Goal: Task Accomplishment & Management: Use online tool/utility

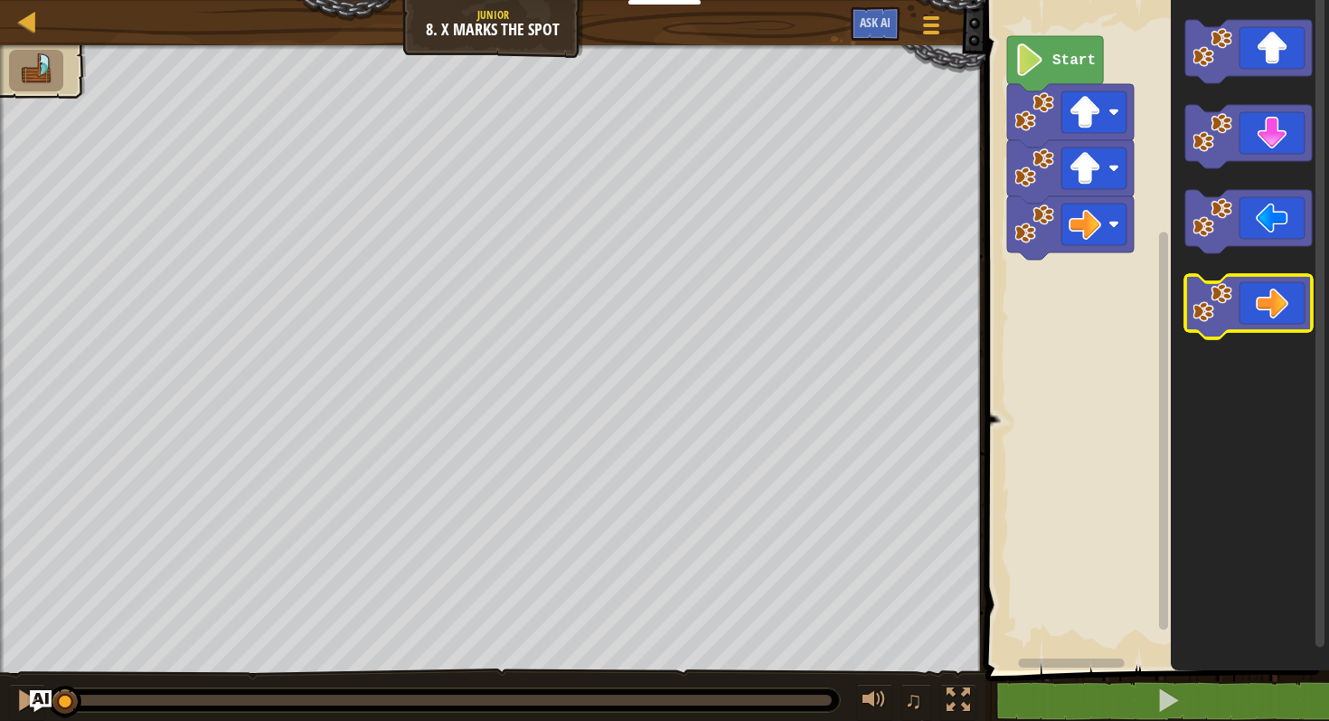
click at [1215, 295] on image "Blockly Workspace" at bounding box center [1213, 303] width 40 height 40
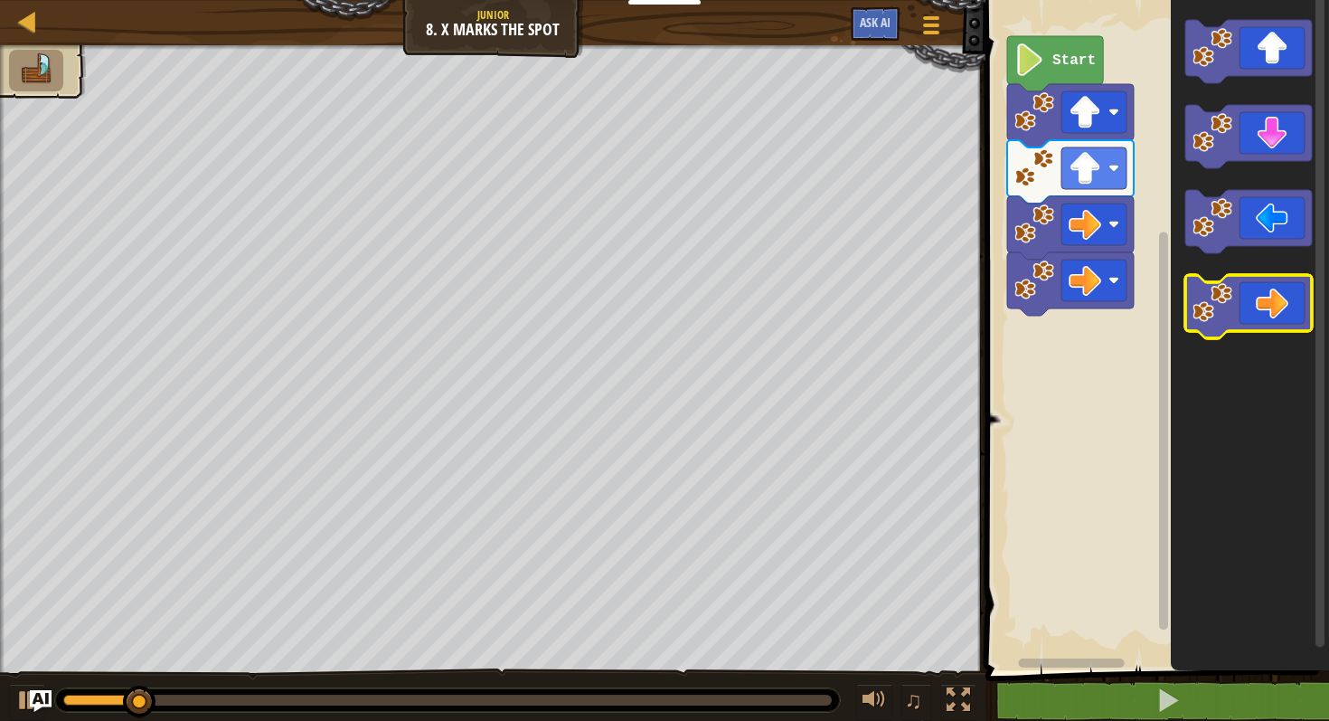
click at [1215, 295] on image "Blockly Workspace" at bounding box center [1213, 303] width 40 height 40
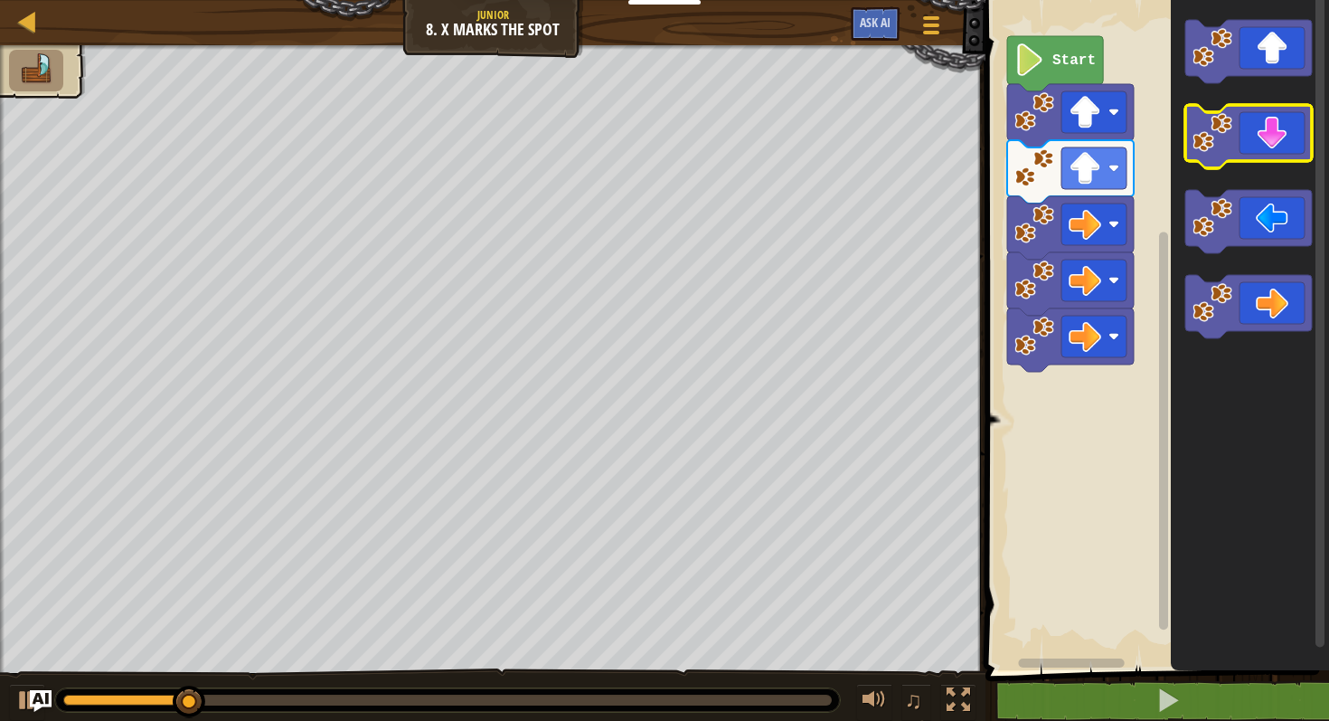
click at [1221, 140] on image "Blockly Workspace" at bounding box center [1213, 133] width 40 height 40
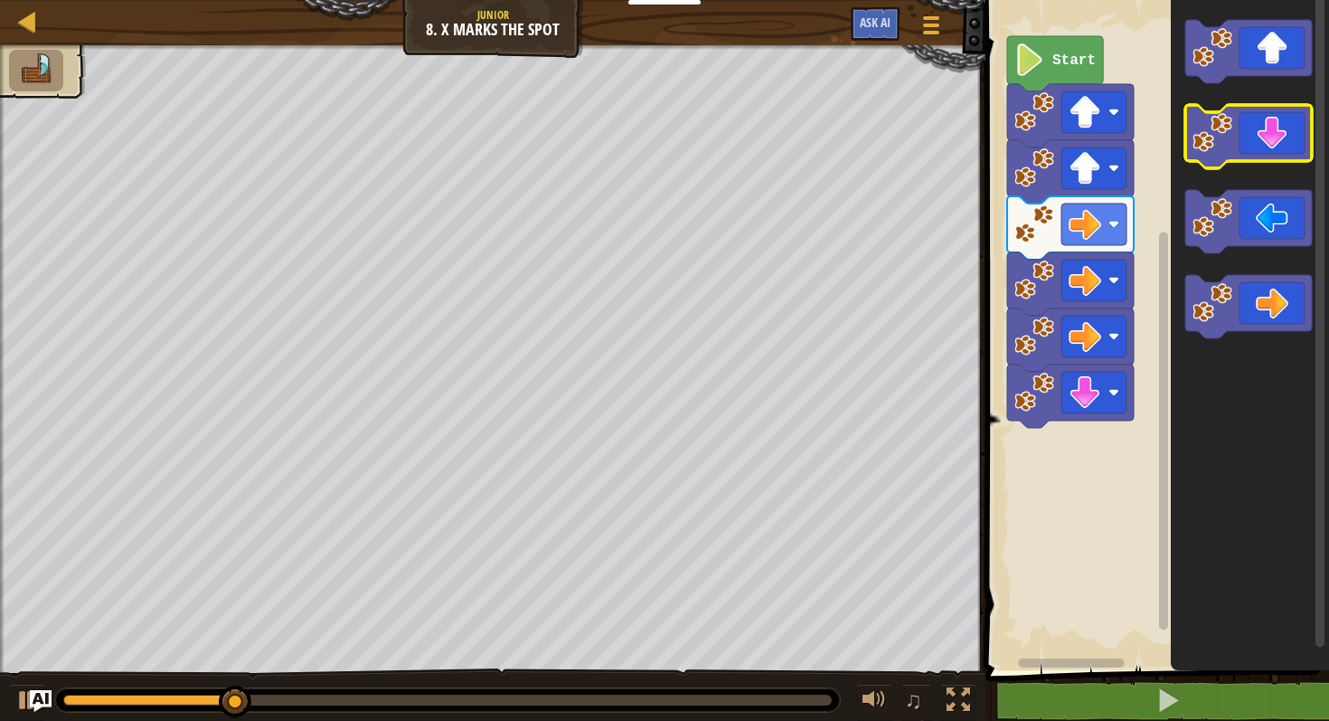
click at [1221, 140] on image "Blockly Workspace" at bounding box center [1213, 133] width 40 height 40
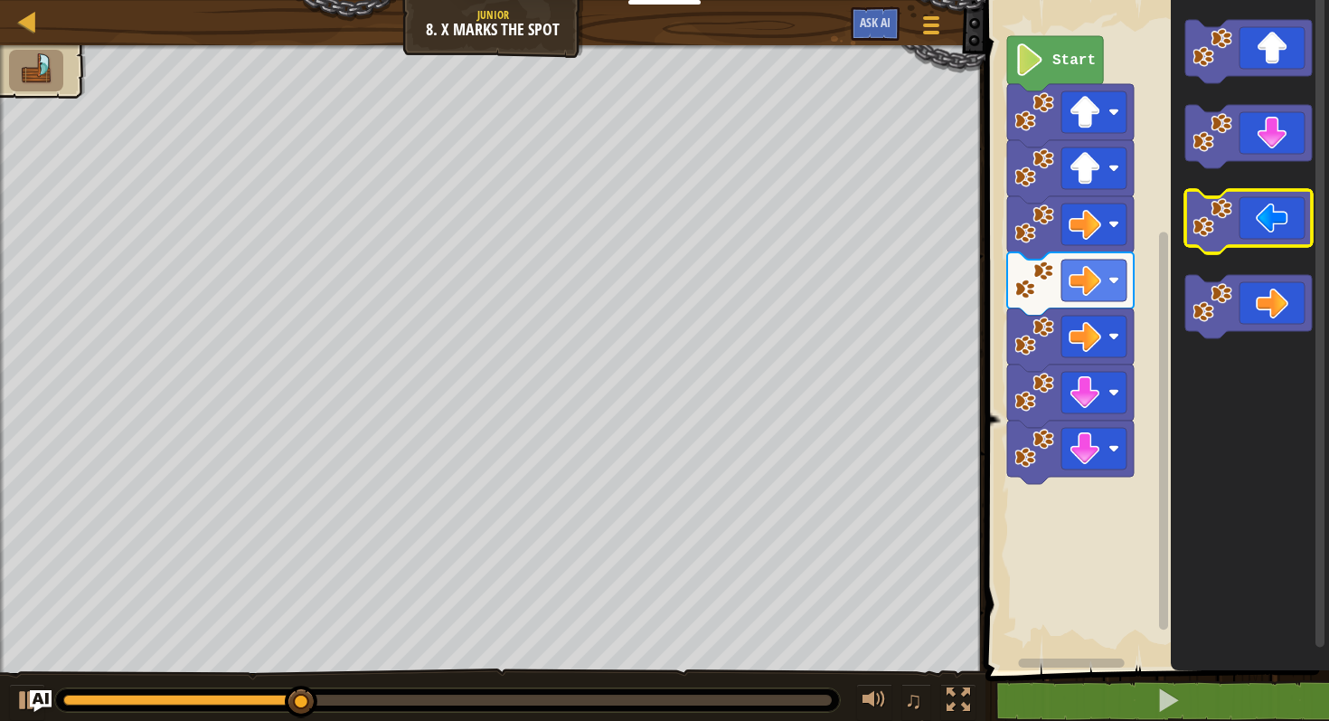
click at [1224, 235] on image "Blockly Workspace" at bounding box center [1213, 218] width 40 height 40
